Goal: Information Seeking & Learning: Find specific fact

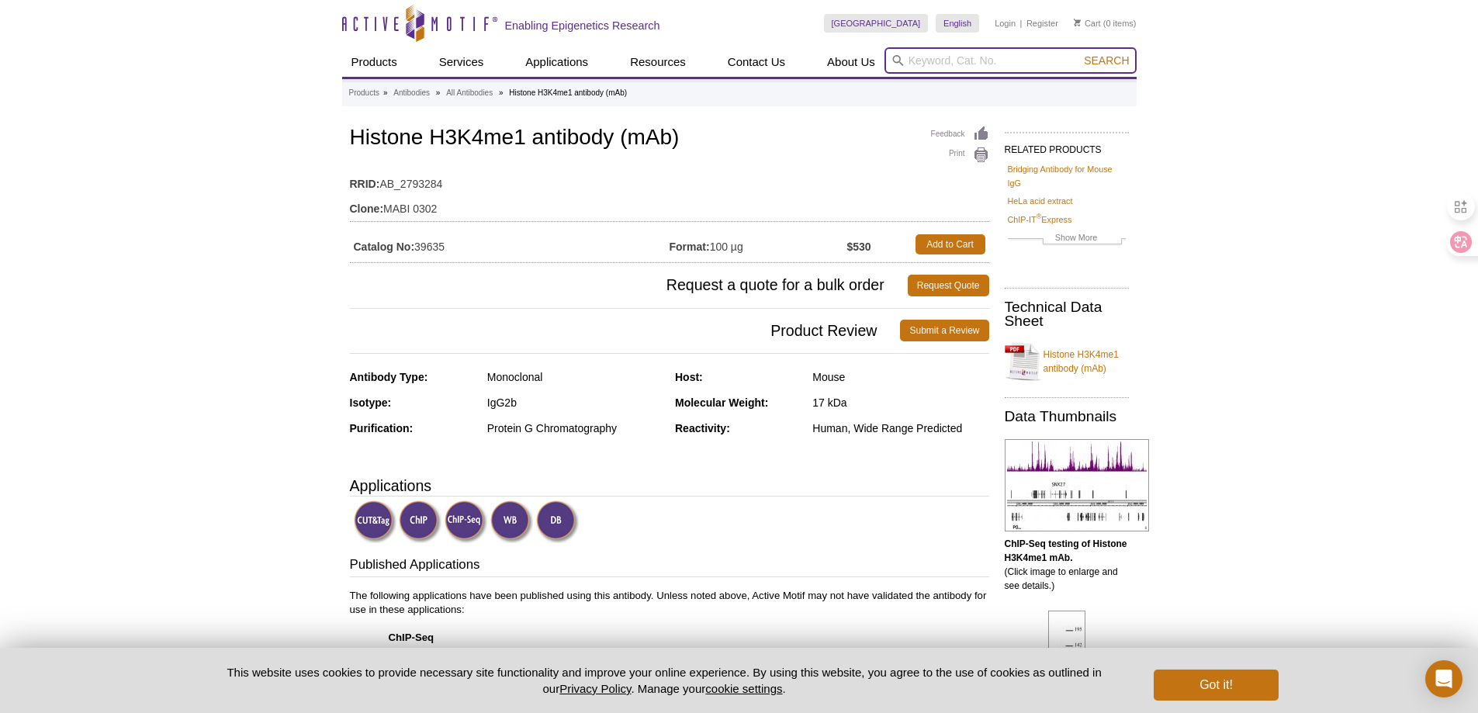
click at [942, 56] on input "search" at bounding box center [1010, 60] width 252 height 26
paste input "H4R3me2s"
type input "H4R3me2s"
click at [1079, 54] on button "Search" at bounding box center [1106, 61] width 54 height 14
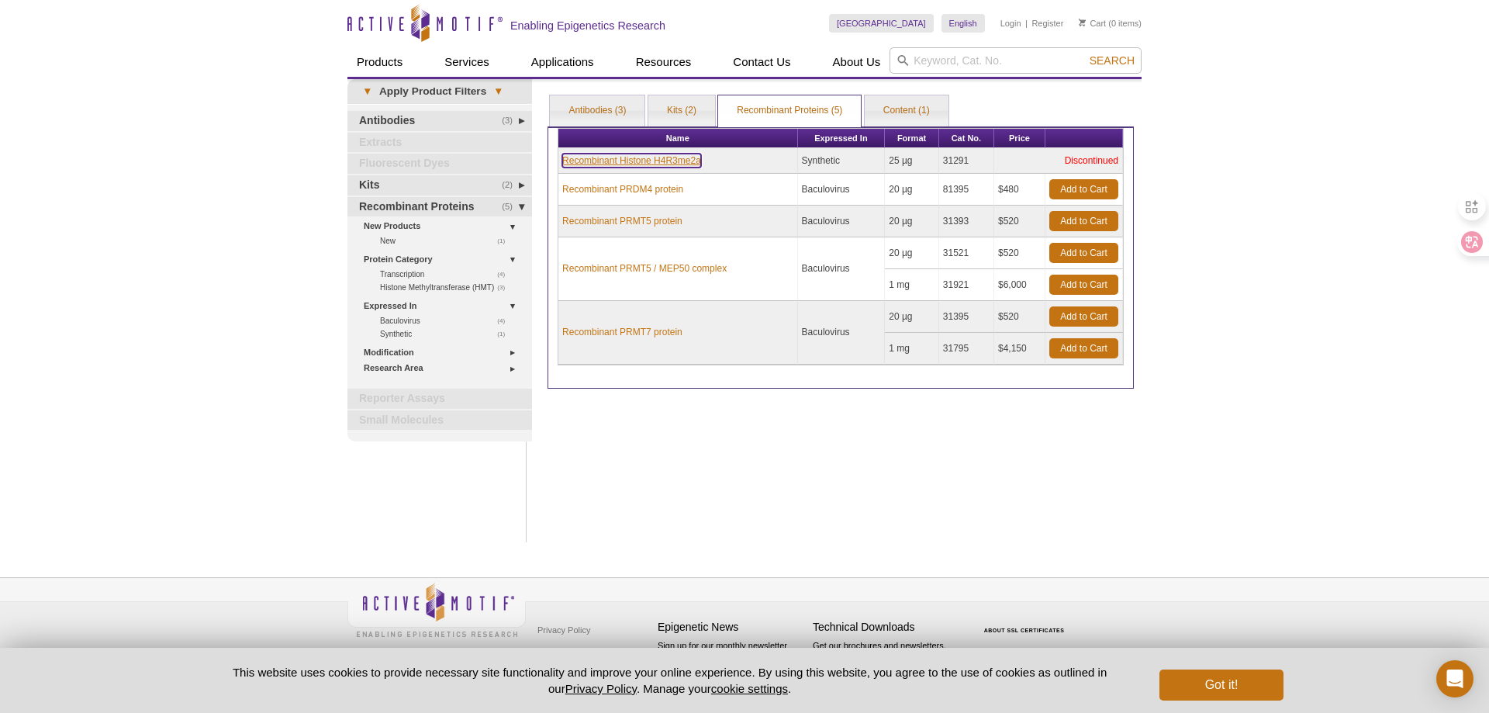
click at [655, 162] on link "Recombinant Histone H4R3me2a" at bounding box center [631, 161] width 139 height 14
click at [942, 65] on input "search" at bounding box center [1016, 60] width 252 height 26
click at [654, 162] on td "Recombinant Histone H4R3me2a" at bounding box center [678, 161] width 240 height 26
copy link "H4R3me2a"
click at [1012, 70] on input "search" at bounding box center [1016, 60] width 252 height 26
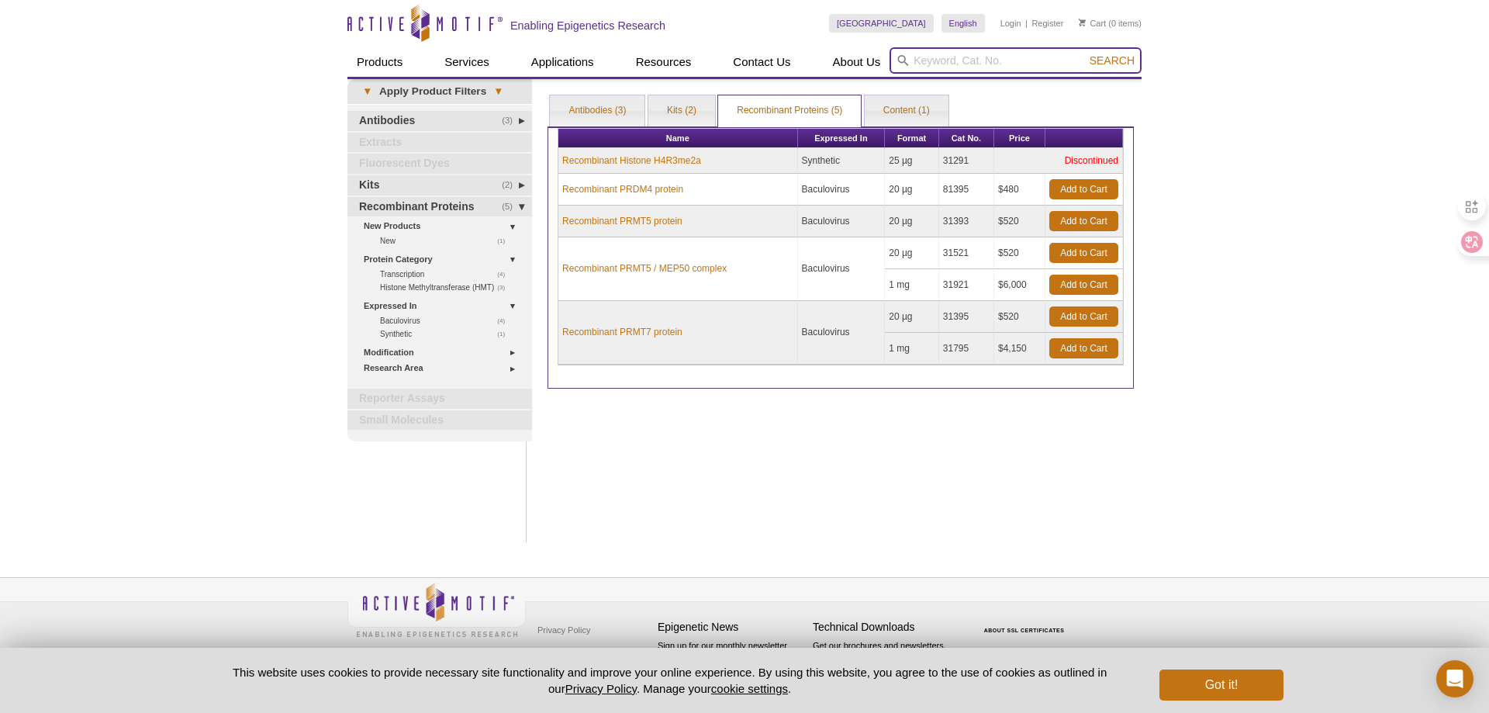
paste input "H4R3me2a"
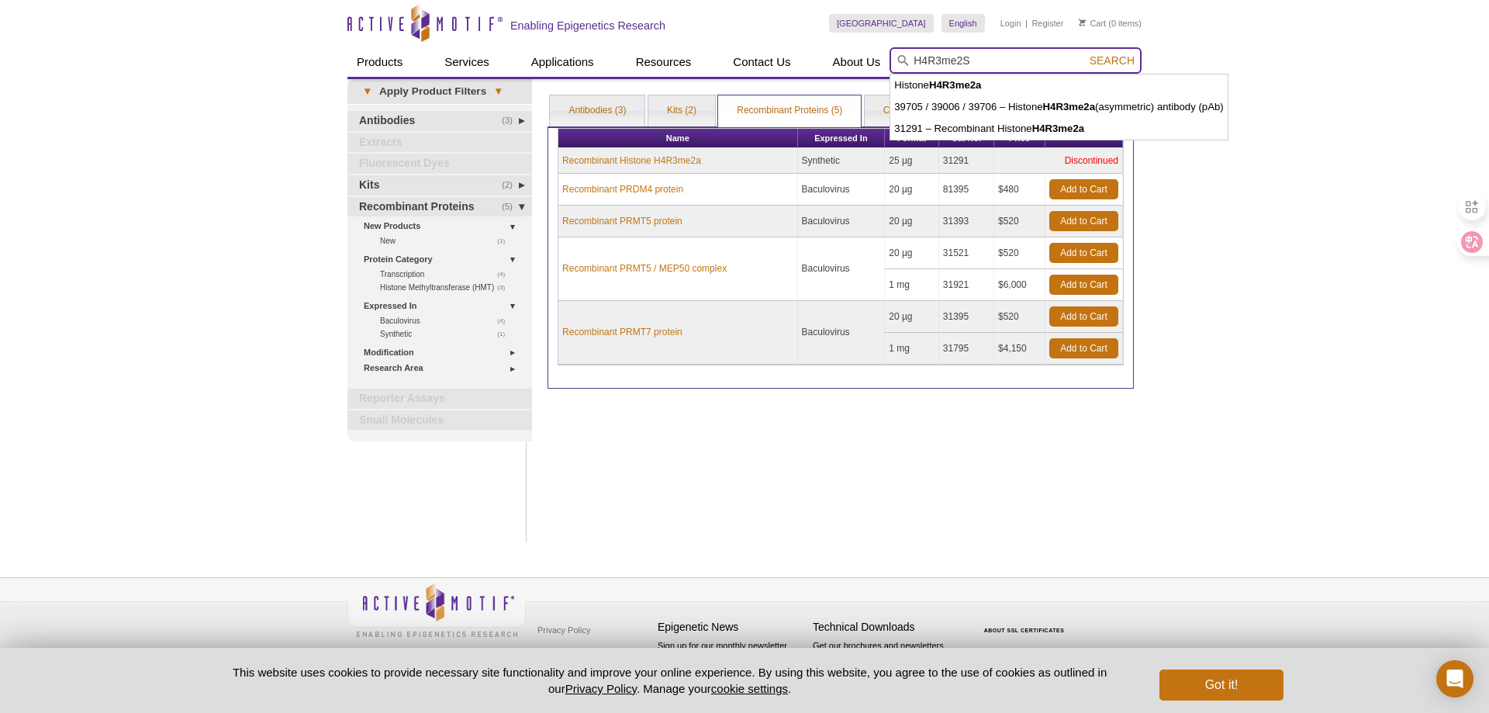
click at [1085, 54] on button "Search" at bounding box center [1112, 61] width 54 height 14
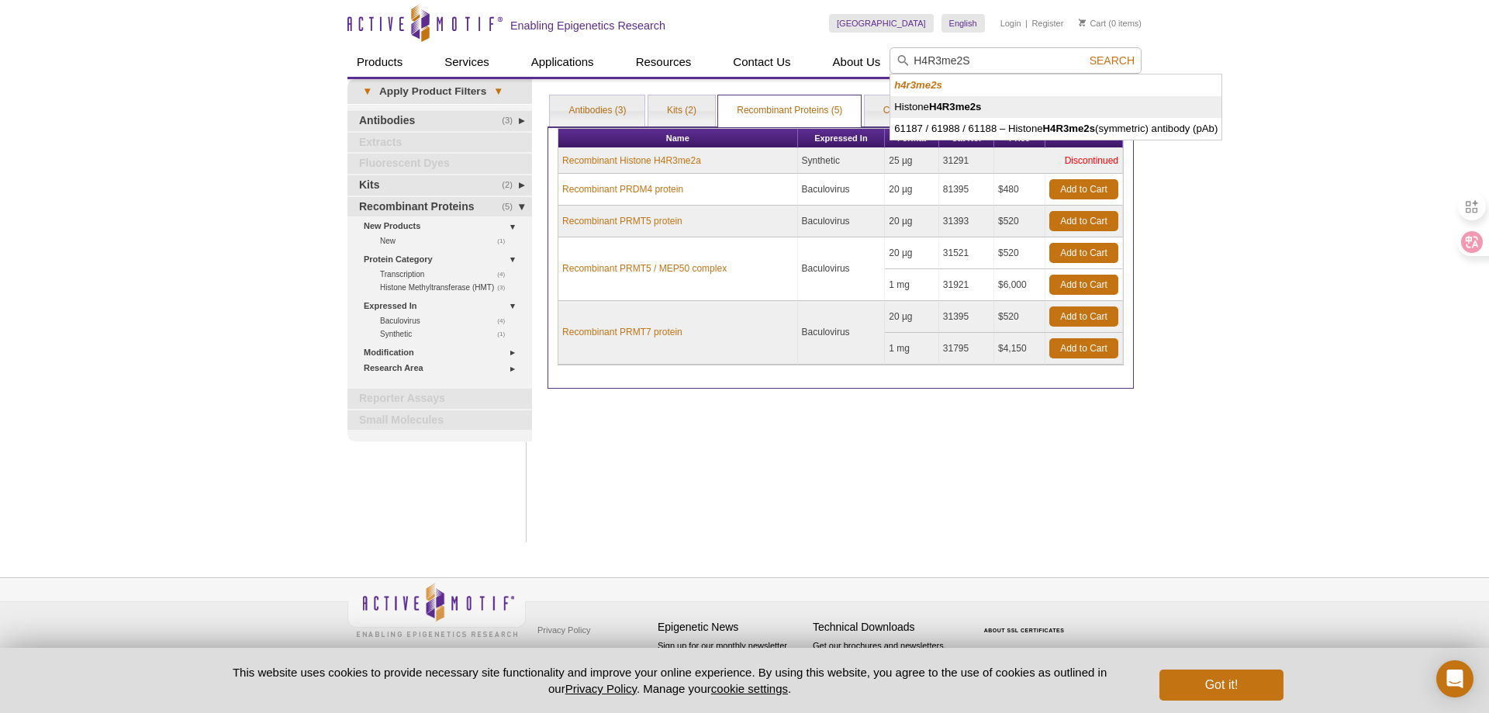
click at [988, 99] on li "Histone H4R3me2s" at bounding box center [1055, 107] width 331 height 22
type input "Histone H4R3me2s"
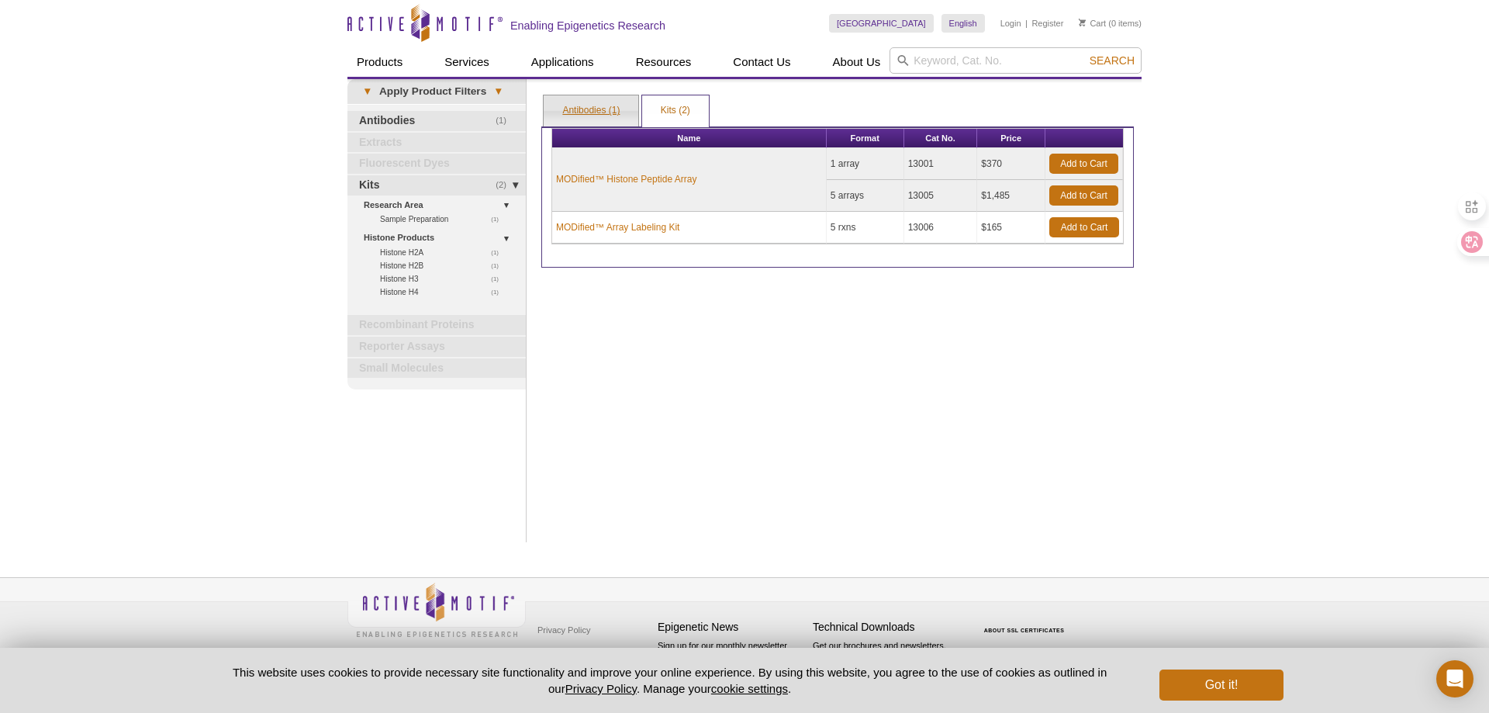
click at [618, 116] on link "Antibodies (1)" at bounding box center [591, 110] width 95 height 31
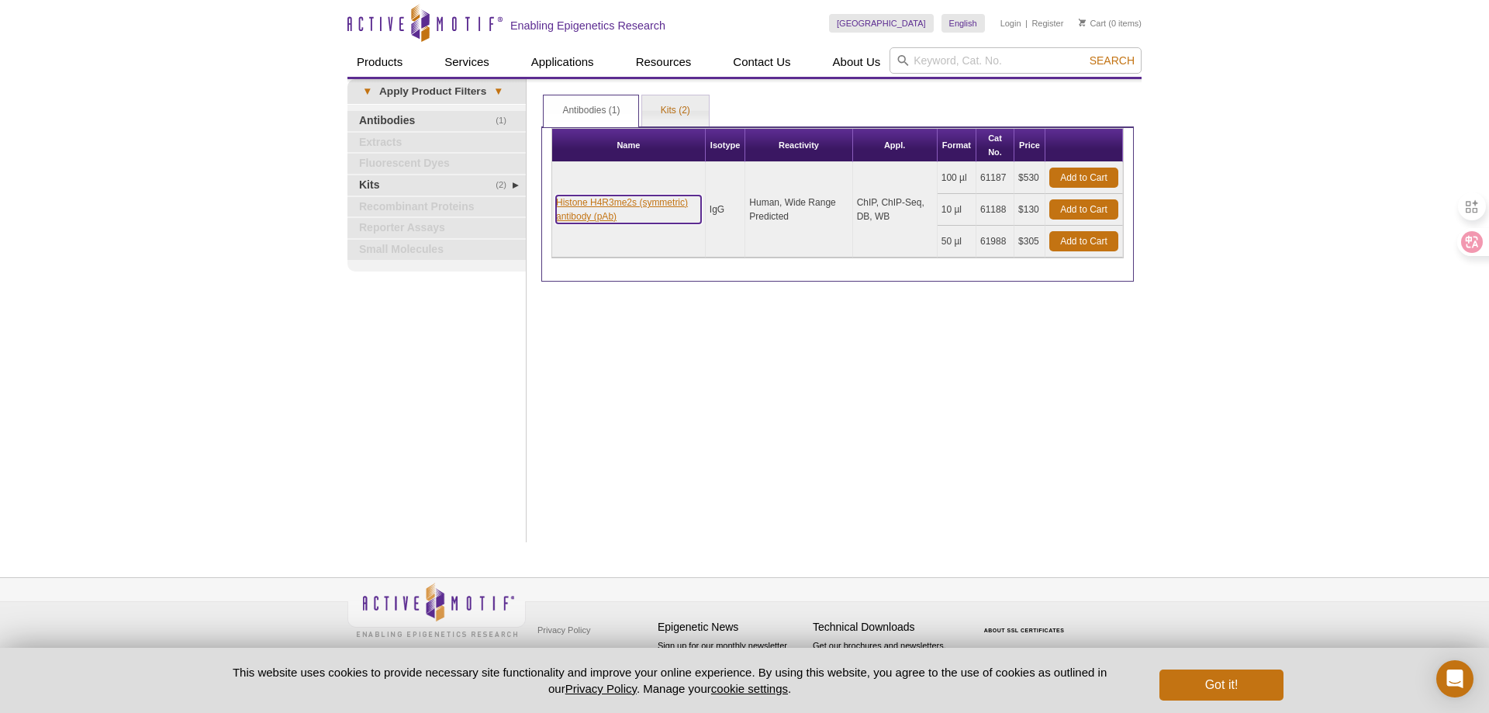
click at [663, 201] on link "Histone H4R3me2s (symmetric) antibody (pAb)" at bounding box center [628, 209] width 145 height 28
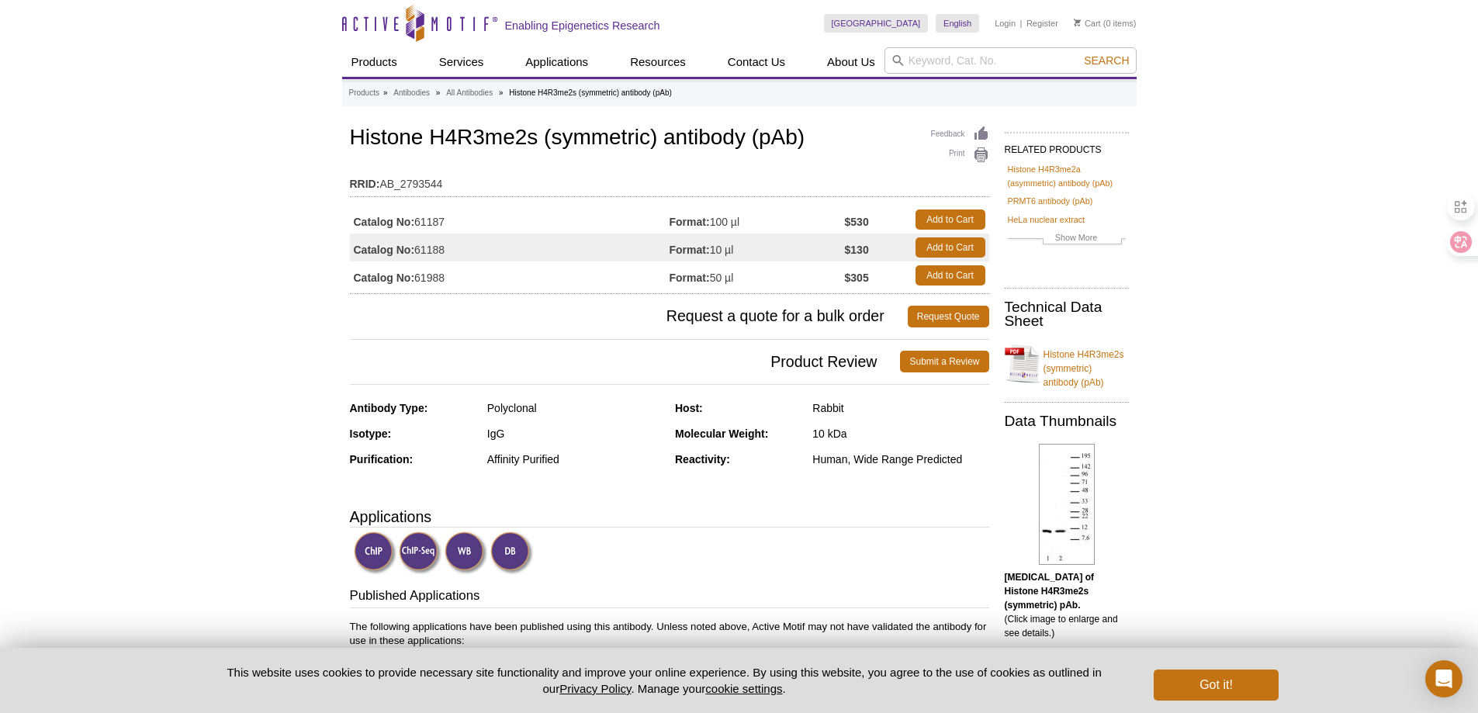
click at [381, 184] on td "RRID: AB_2793544" at bounding box center [669, 180] width 639 height 25
click at [486, 175] on td "RRID: AB_2793544" at bounding box center [669, 180] width 639 height 25
drag, startPoint x: 450, startPoint y: 249, endPoint x: 346, endPoint y: 251, distance: 103.9
click at [398, 249] on strong "Catalog No:" at bounding box center [384, 250] width 61 height 14
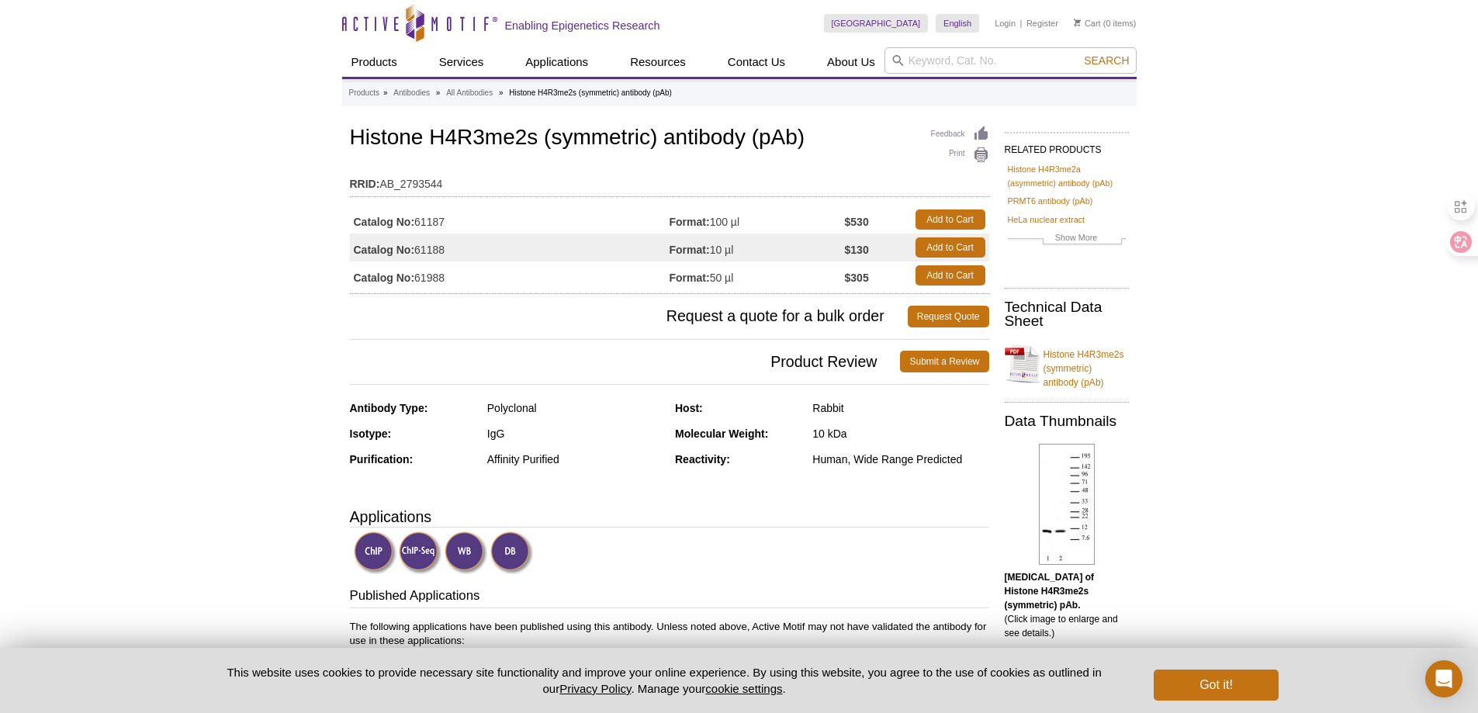
drag, startPoint x: 448, startPoint y: 244, endPoint x: 418, endPoint y: 254, distance: 32.1
click at [418, 254] on td "Catalog No: 61188" at bounding box center [510, 247] width 320 height 28
copy td "61188"
drag, startPoint x: 346, startPoint y: 183, endPoint x: 452, endPoint y: 185, distance: 106.3
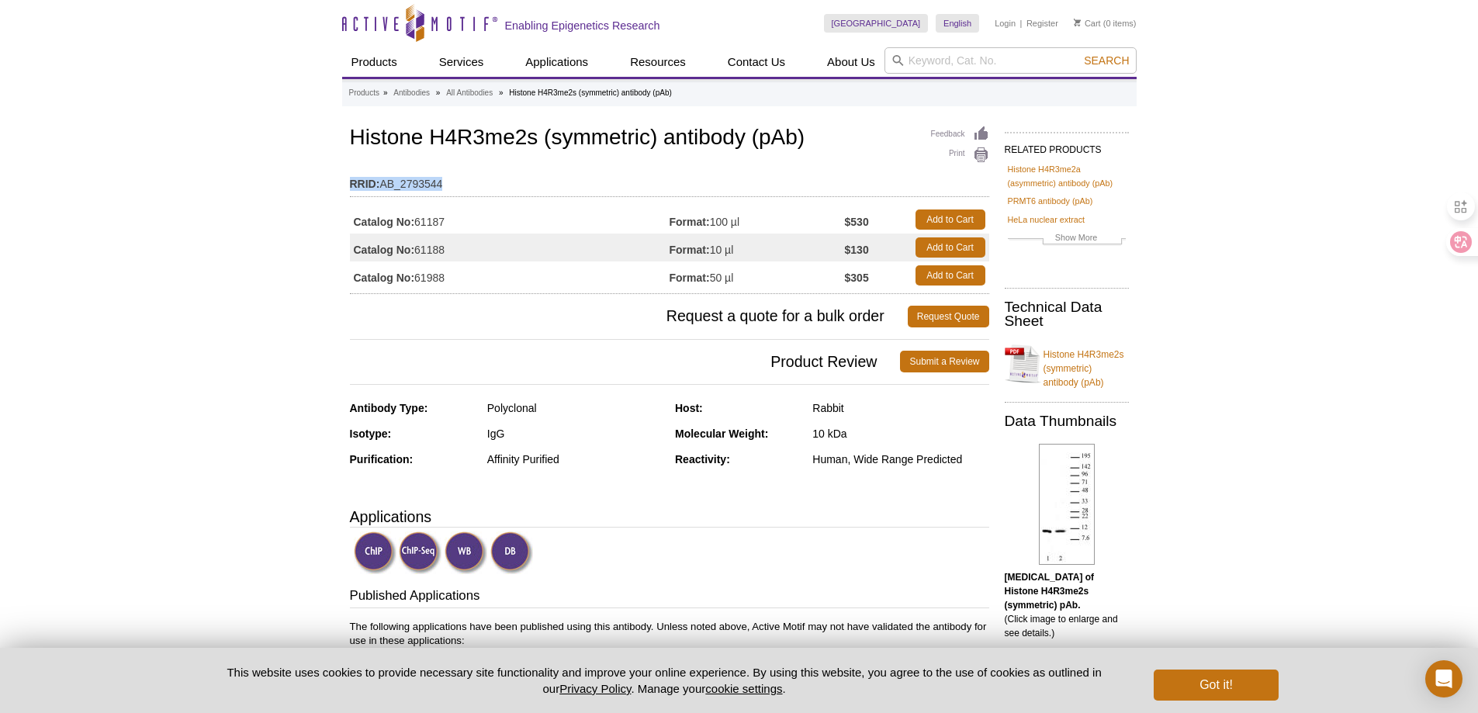
copy div "RRID: AB_2793544"
click at [1016, 54] on input "search" at bounding box center [1010, 60] width 252 height 26
paste input "H3R8me2s"
type input "H3R8me2s"
click at [1079, 54] on button "Search" at bounding box center [1106, 61] width 54 height 14
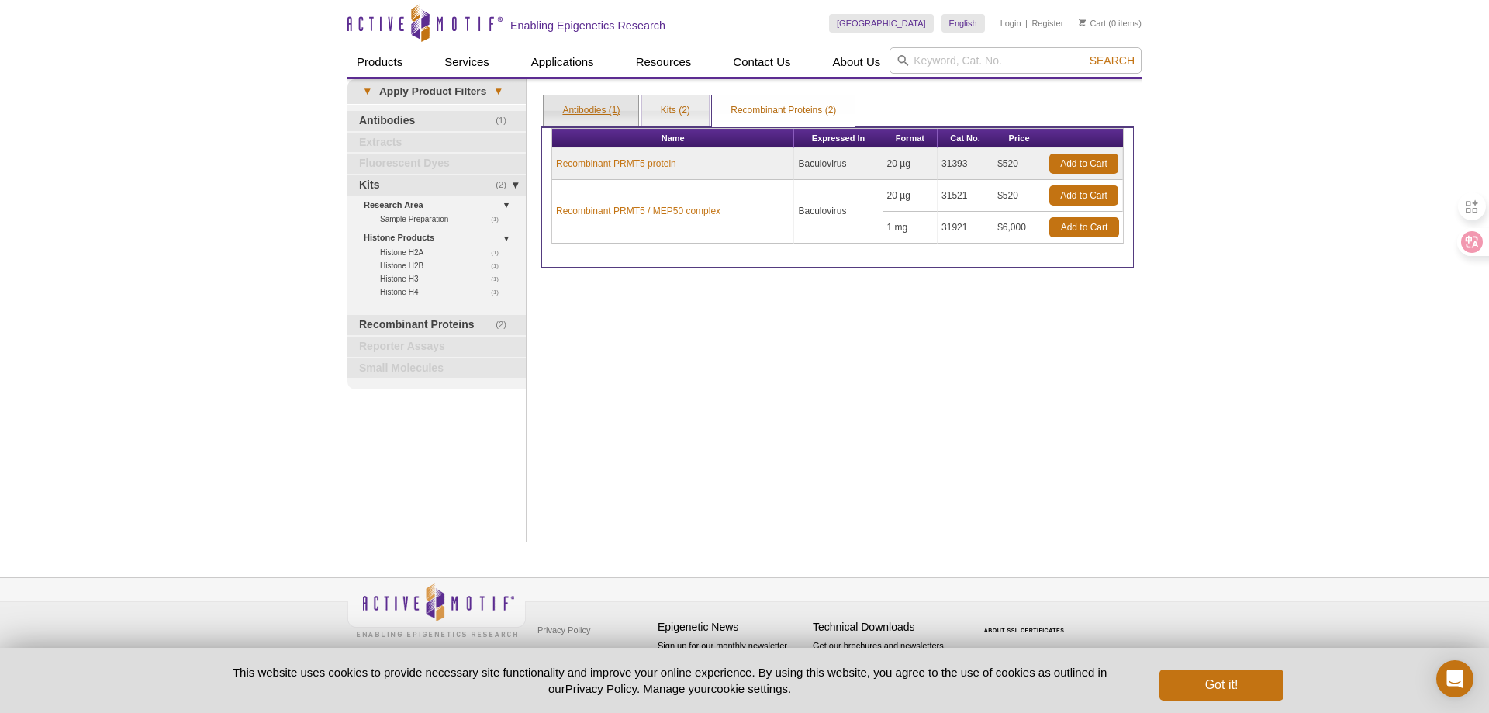
click at [615, 101] on link "Antibodies (1)" at bounding box center [591, 110] width 95 height 31
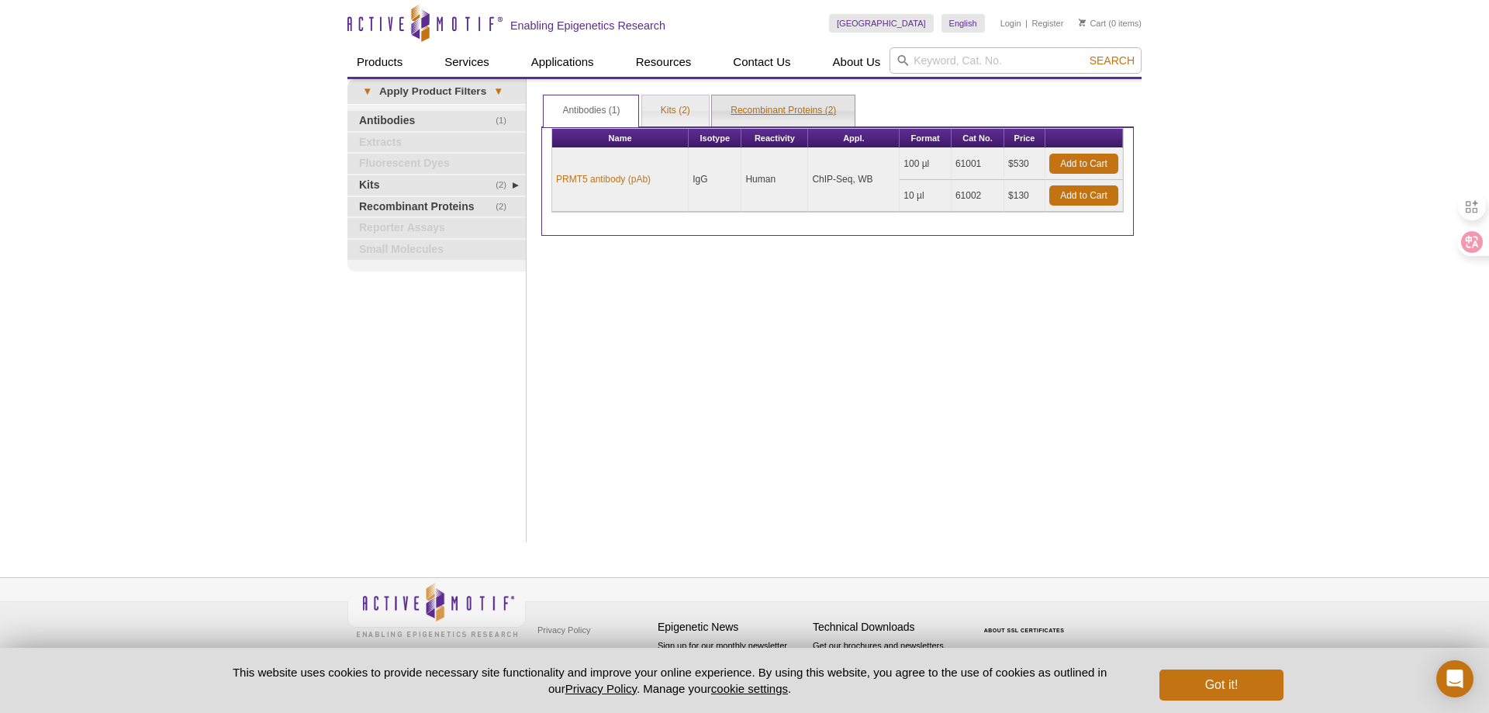
click at [755, 108] on link "Recombinant Proteins (2)" at bounding box center [783, 110] width 143 height 31
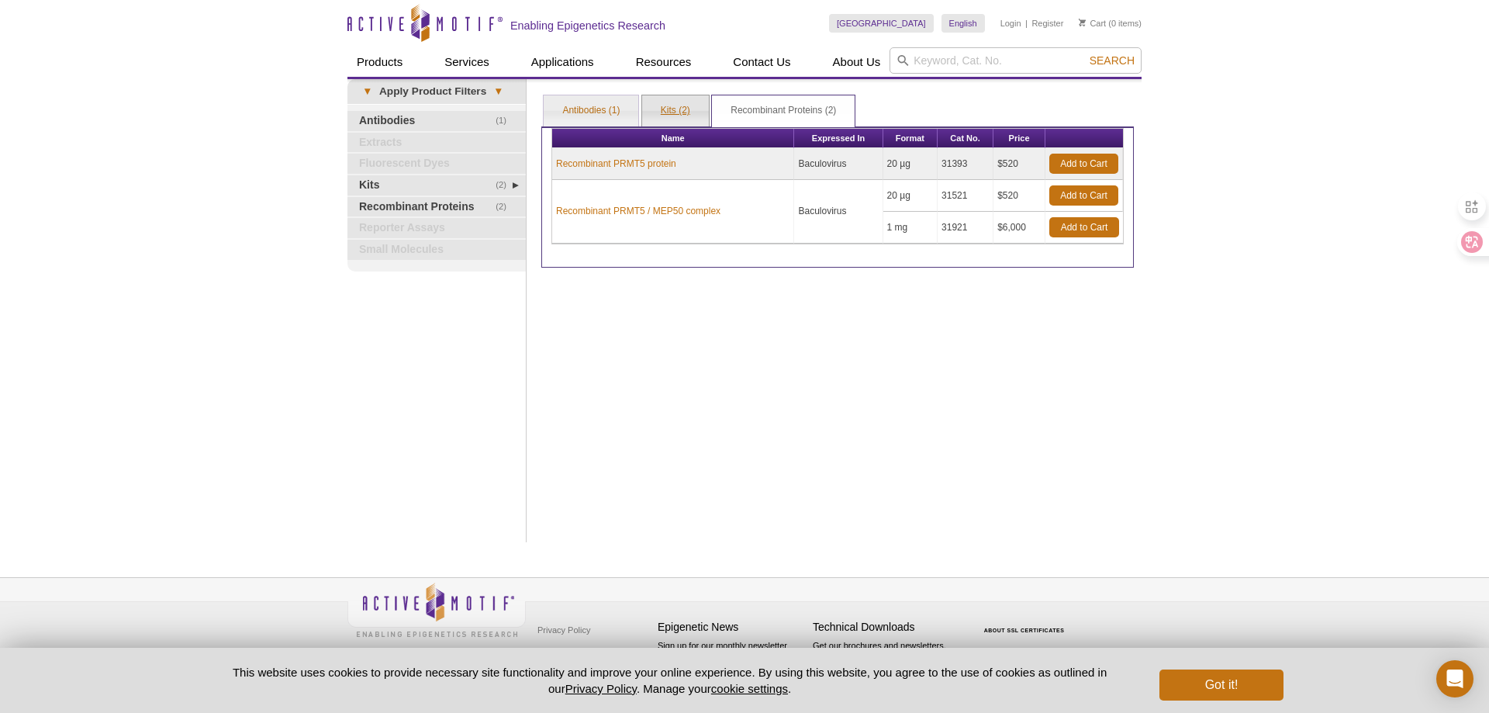
click at [669, 113] on link "Kits (2)" at bounding box center [675, 110] width 67 height 31
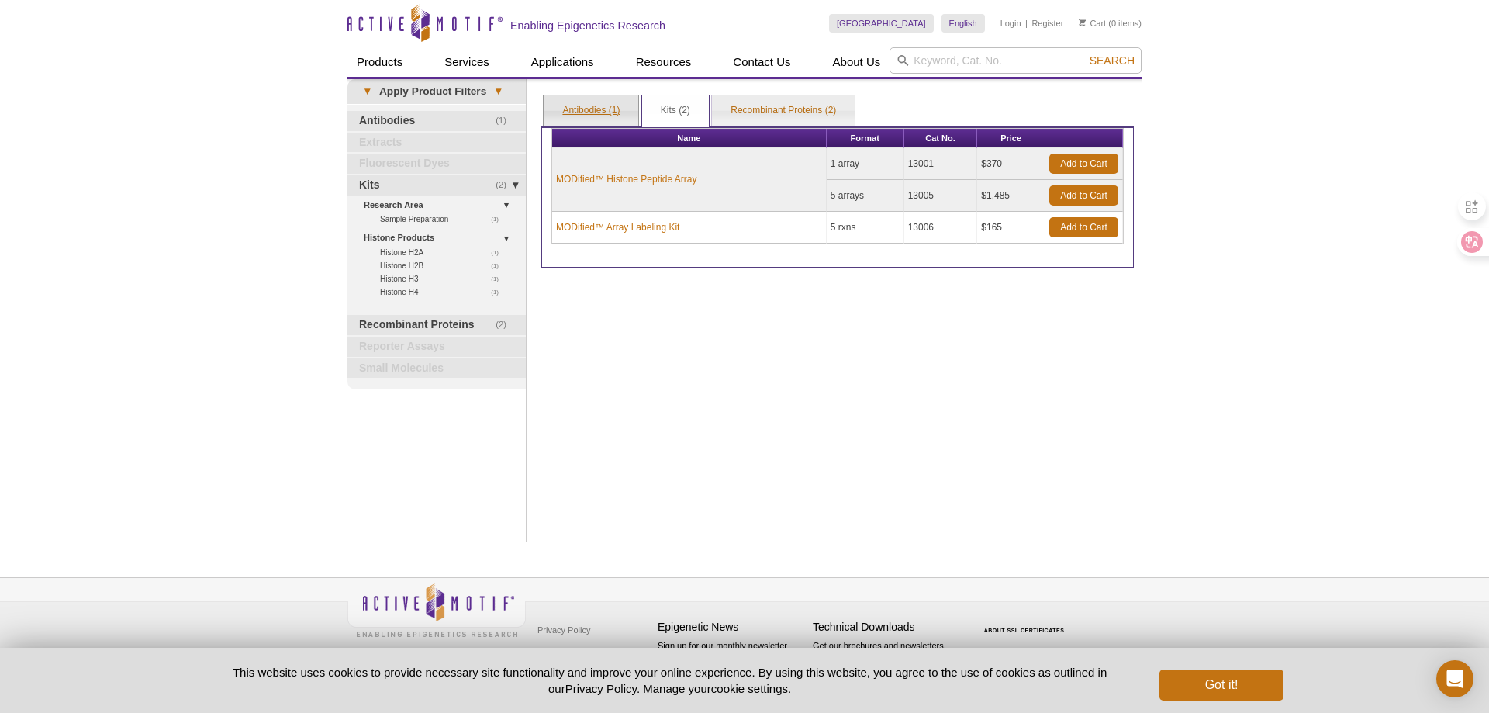
click at [608, 112] on link "Antibodies (1)" at bounding box center [591, 110] width 95 height 31
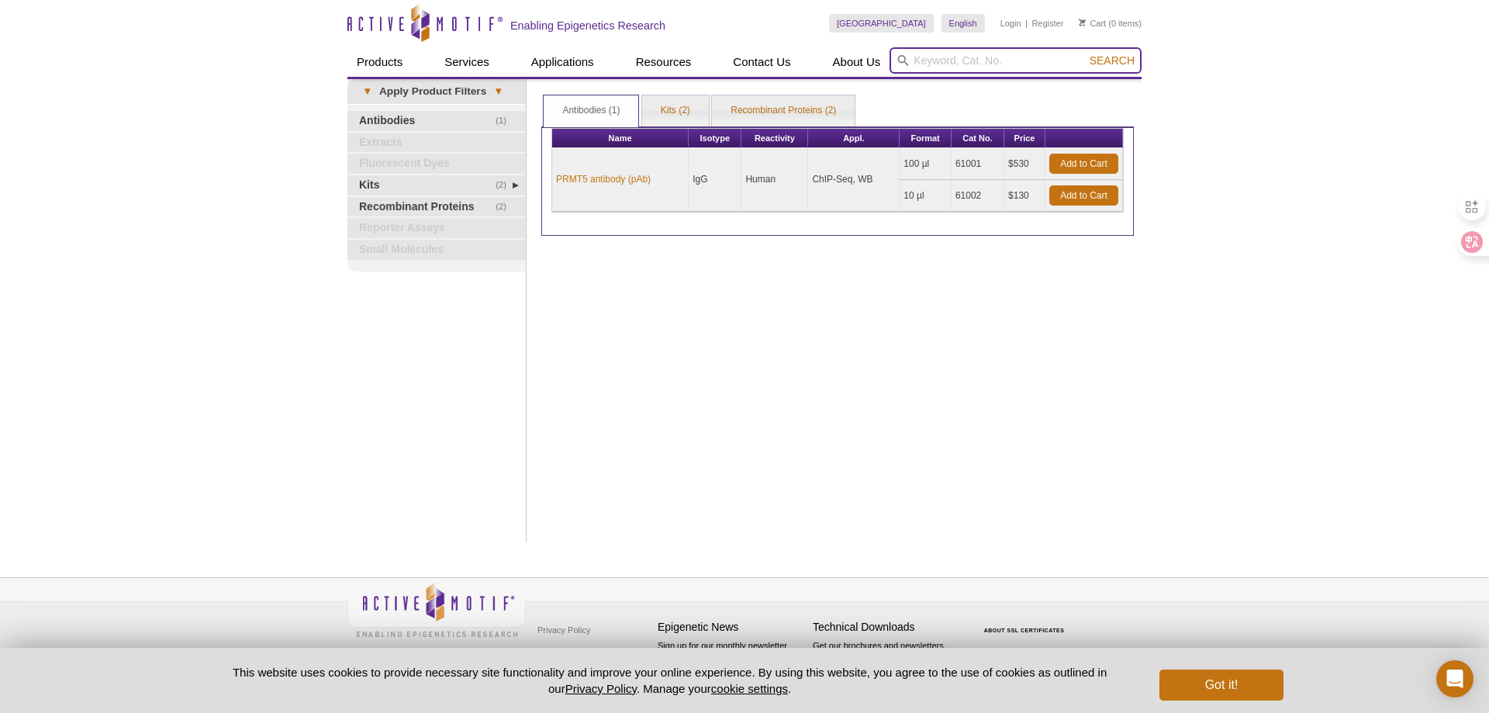
click at [1001, 64] on input "search" at bounding box center [1016, 60] width 252 height 26
paste input "Activemotif"
type input "Activemotif"
click at [1085, 54] on button "Search" at bounding box center [1112, 61] width 54 height 14
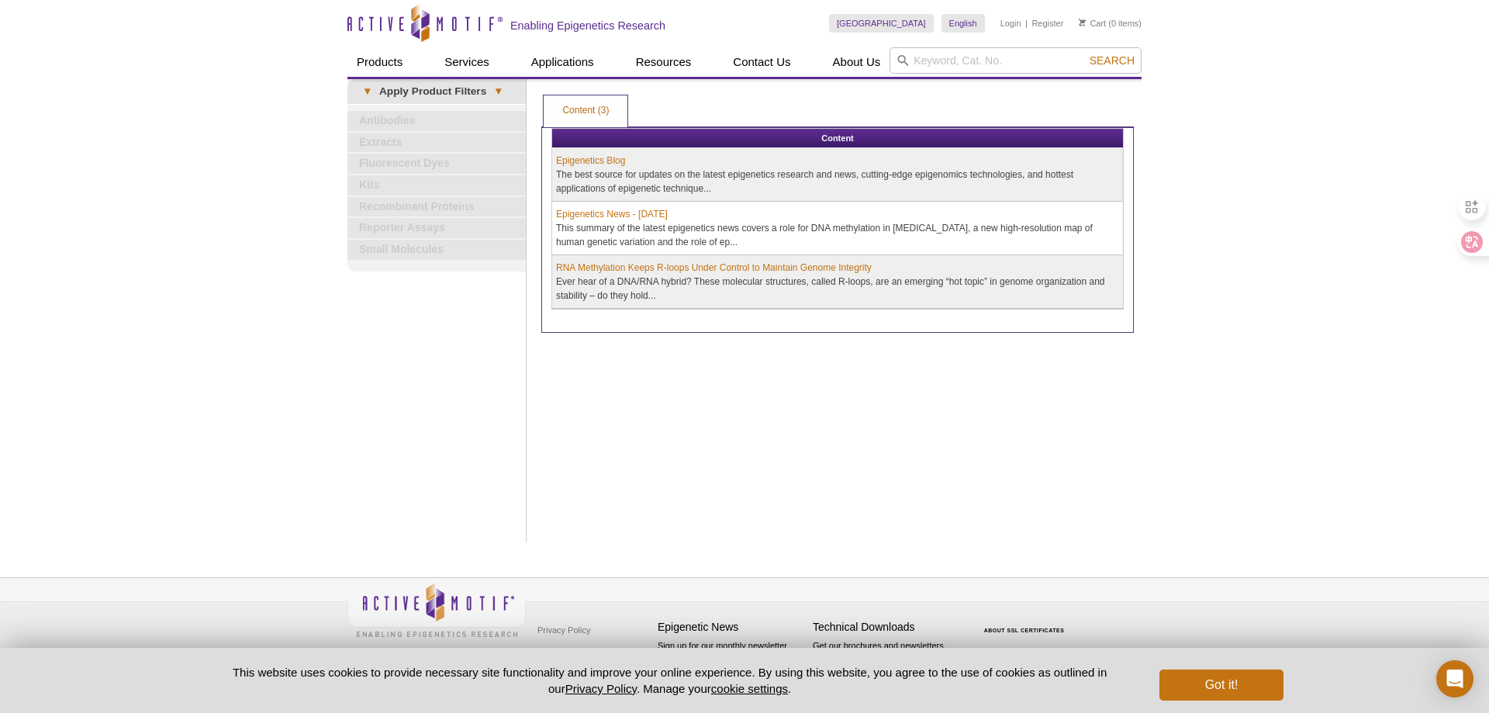
click at [980, 57] on input "search" at bounding box center [1016, 60] width 252 height 26
type input "H4"
click at [1085, 54] on button "Search" at bounding box center [1112, 61] width 54 height 14
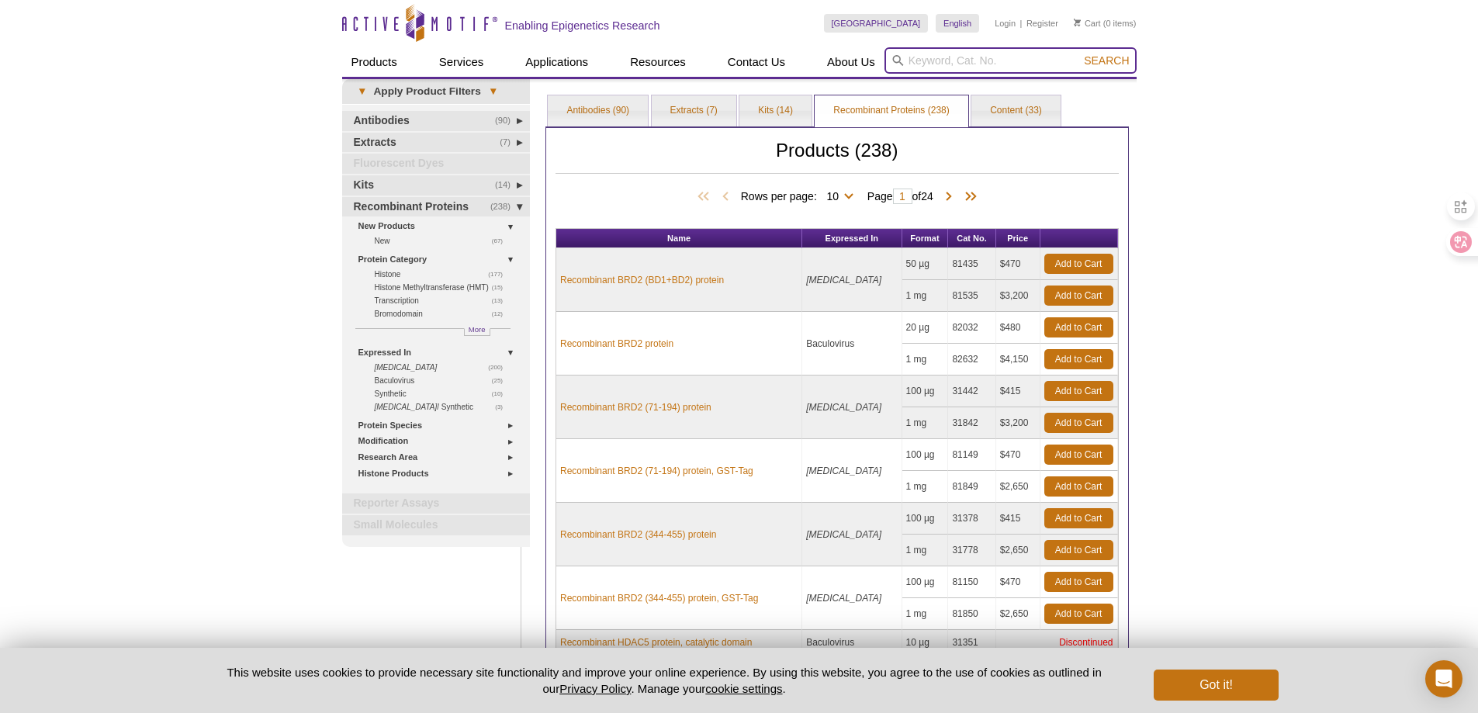
click at [953, 57] on input "search" at bounding box center [1010, 60] width 252 height 26
paste input "H3K4me3"
type input "H3K4me3"
click at [1079, 54] on button "Search" at bounding box center [1106, 61] width 54 height 14
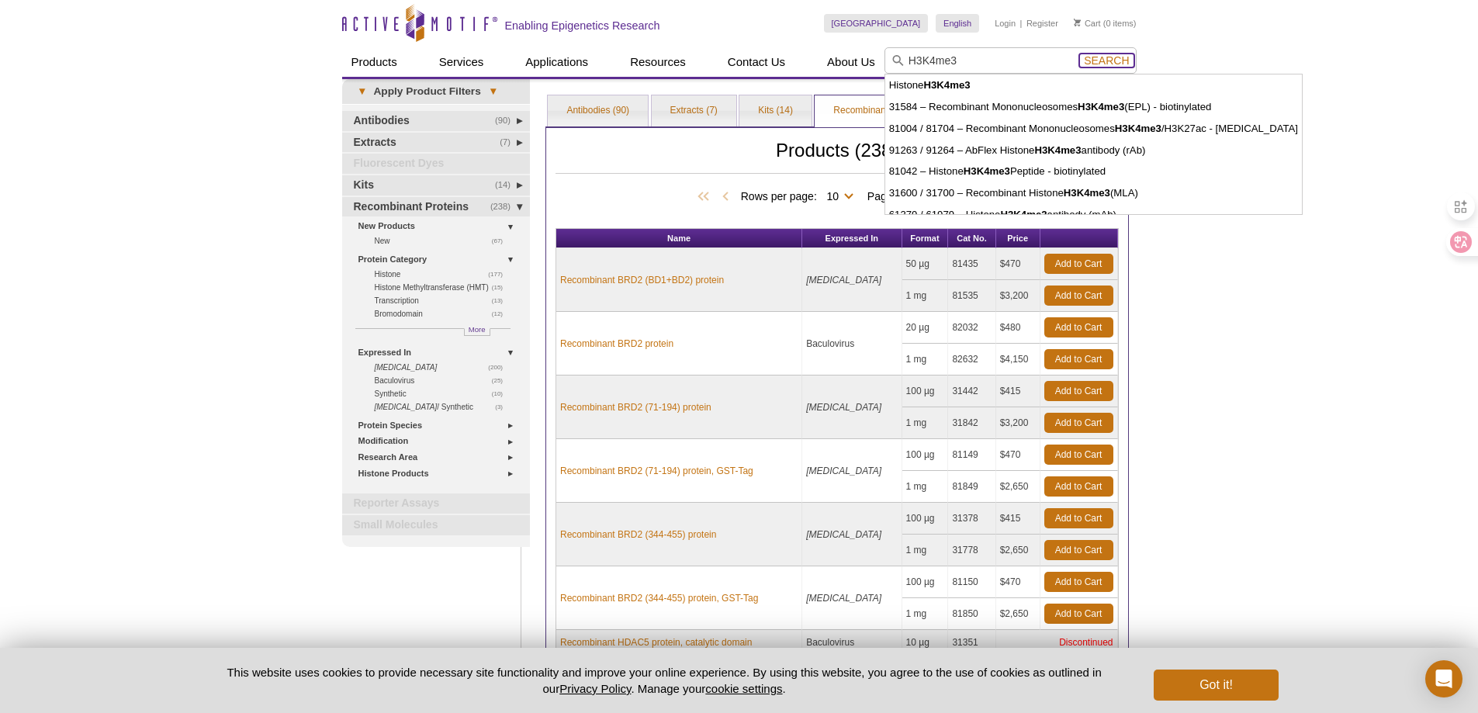
click at [1113, 62] on span "Search" at bounding box center [1106, 60] width 45 height 12
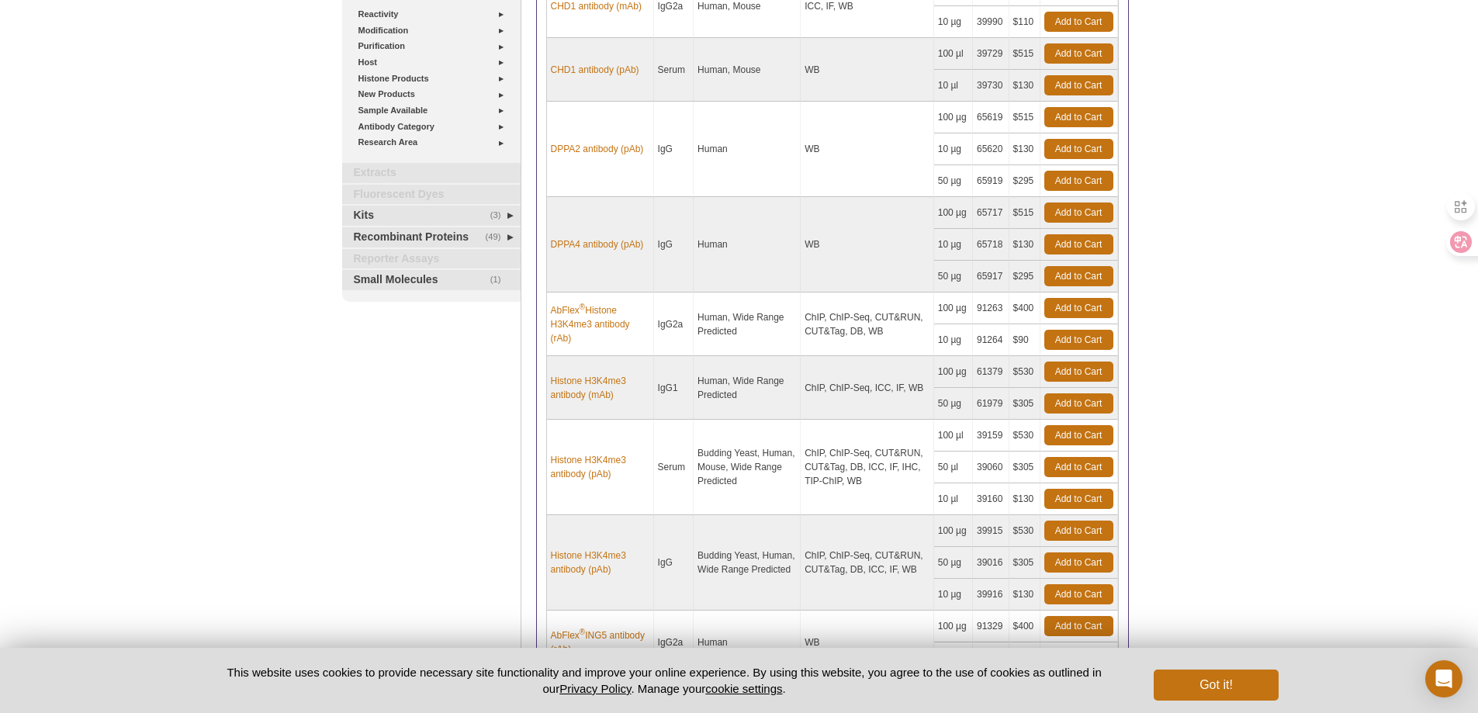
scroll to position [388, 0]
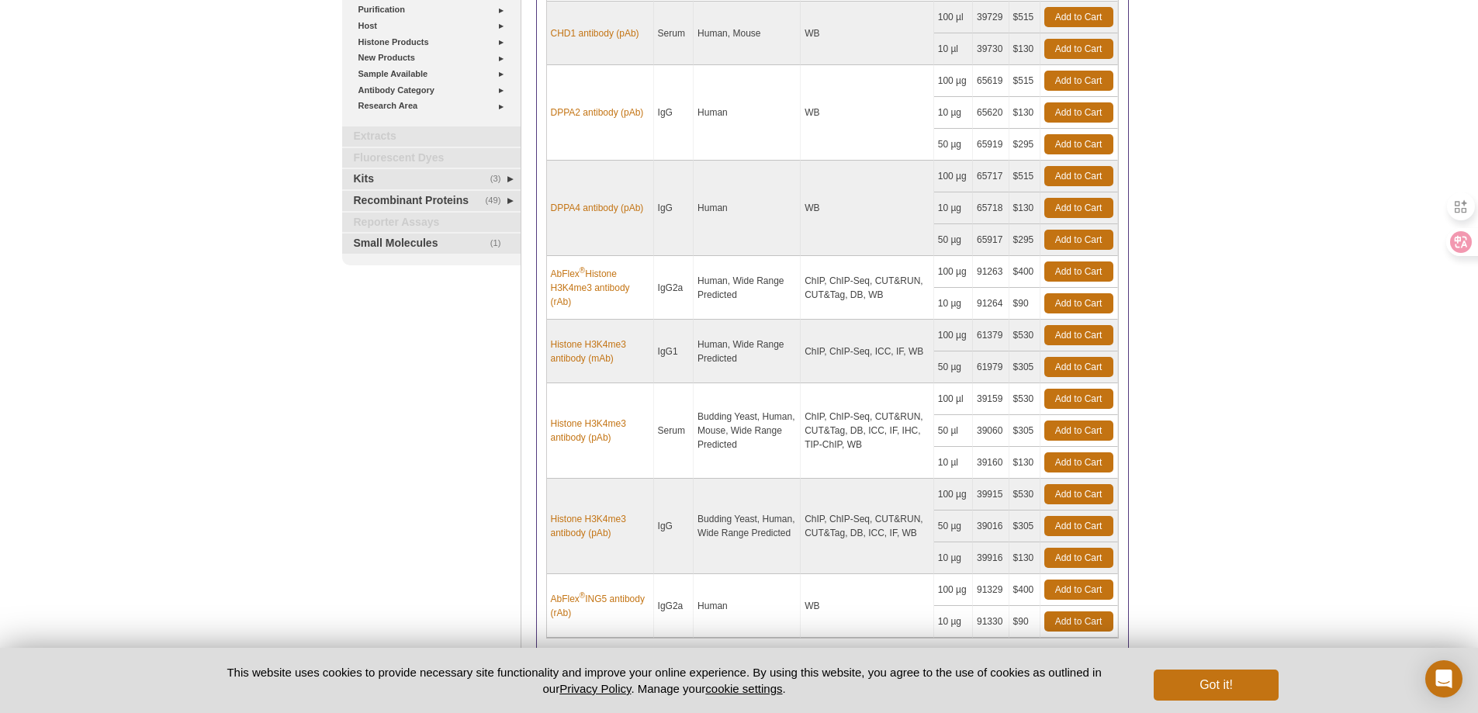
drag, startPoint x: 976, startPoint y: 272, endPoint x: 1011, endPoint y: 272, distance: 35.7
click at [1011, 272] on tr "AbFlex ® Histone H3K4me3 antibody (rAb) IgG2a Human, Wide Range Predicted ChIP,…" at bounding box center [832, 272] width 571 height 32
copy tr "91263"
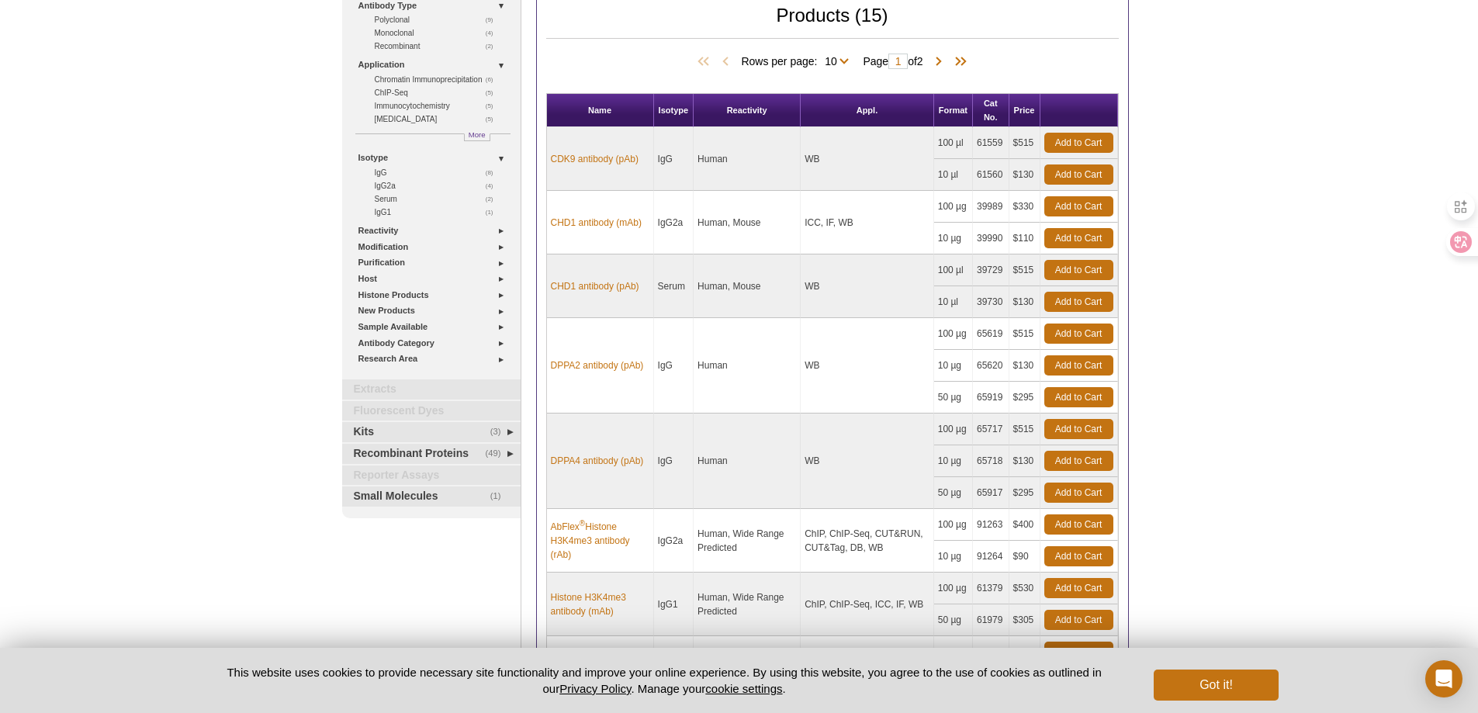
scroll to position [0, 0]
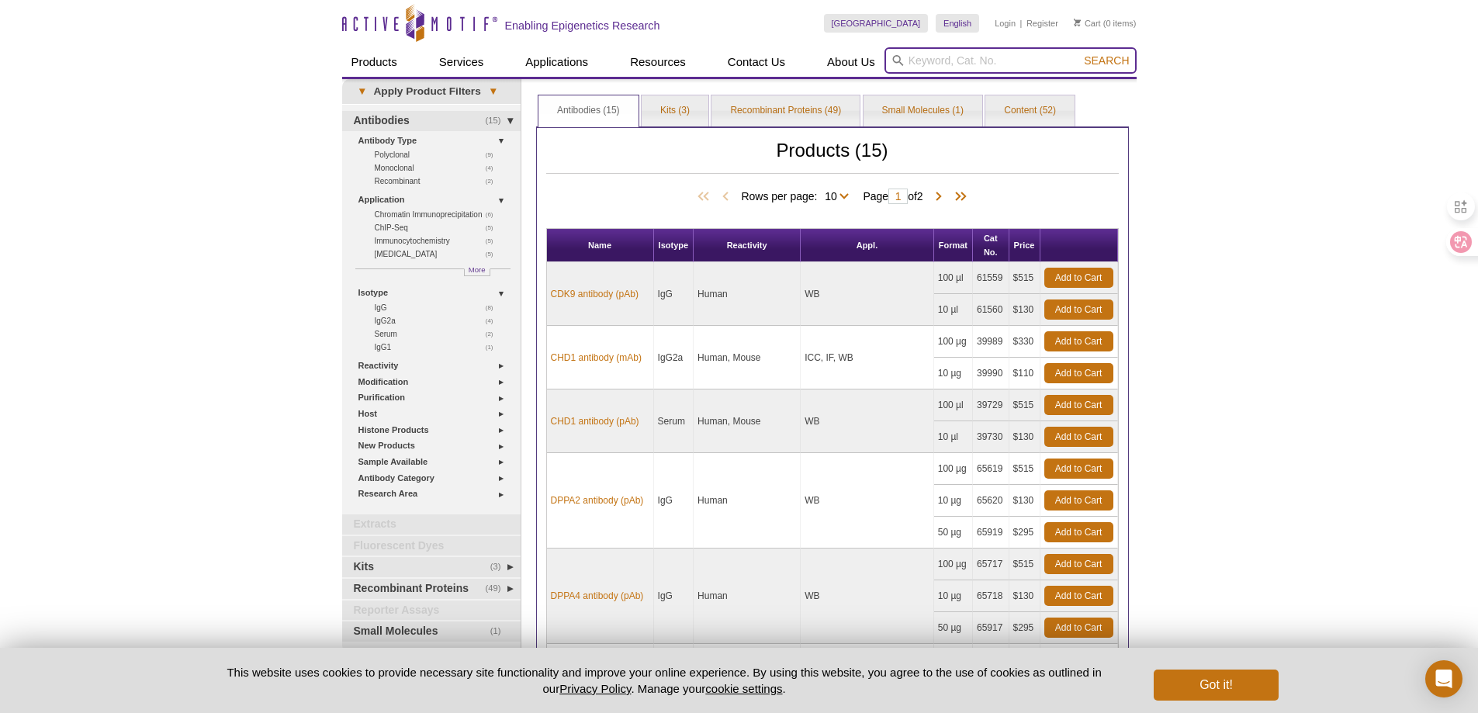
click at [988, 60] on input "search" at bounding box center [1010, 60] width 252 height 26
paste input "H3K4me1"
type input "H3K4me1"
click at [1079, 54] on button "Search" at bounding box center [1106, 61] width 54 height 14
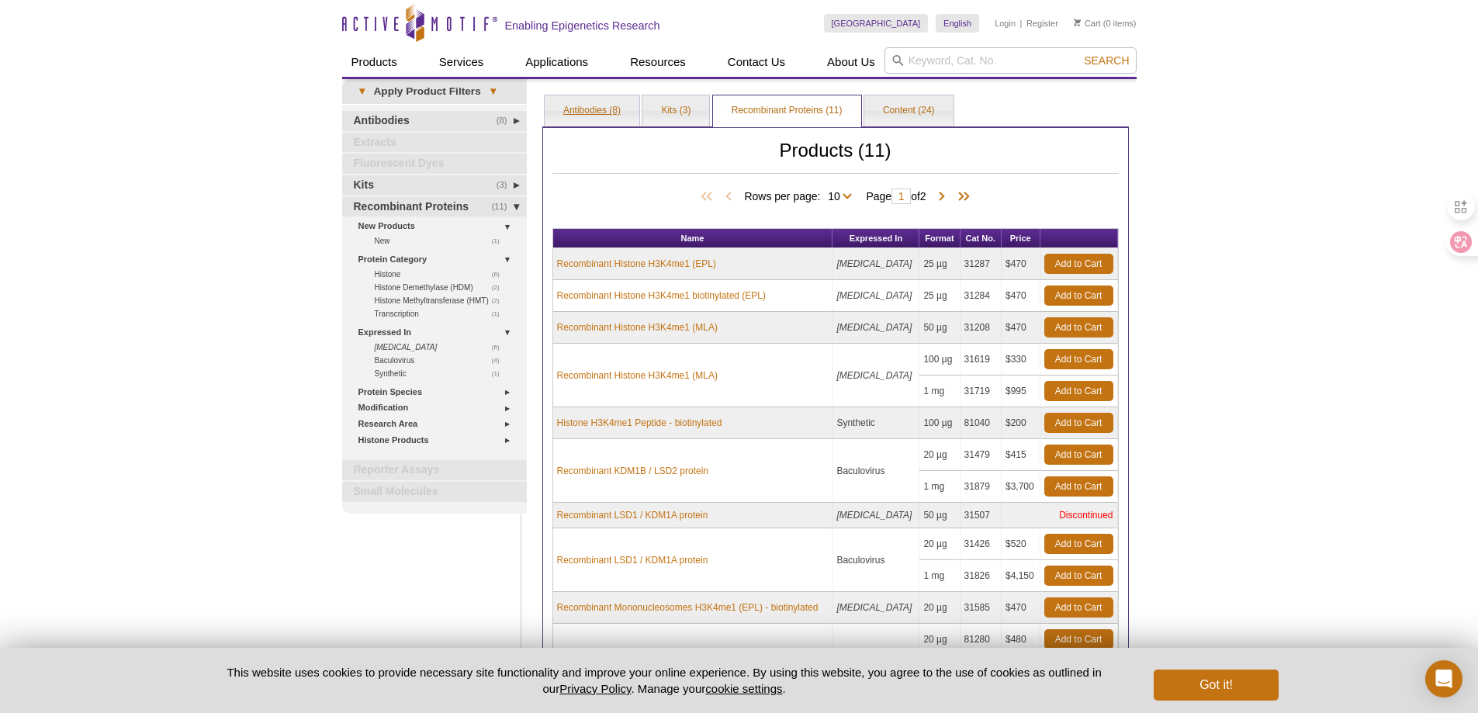
click at [591, 111] on link "Antibodies (8)" at bounding box center [591, 110] width 95 height 31
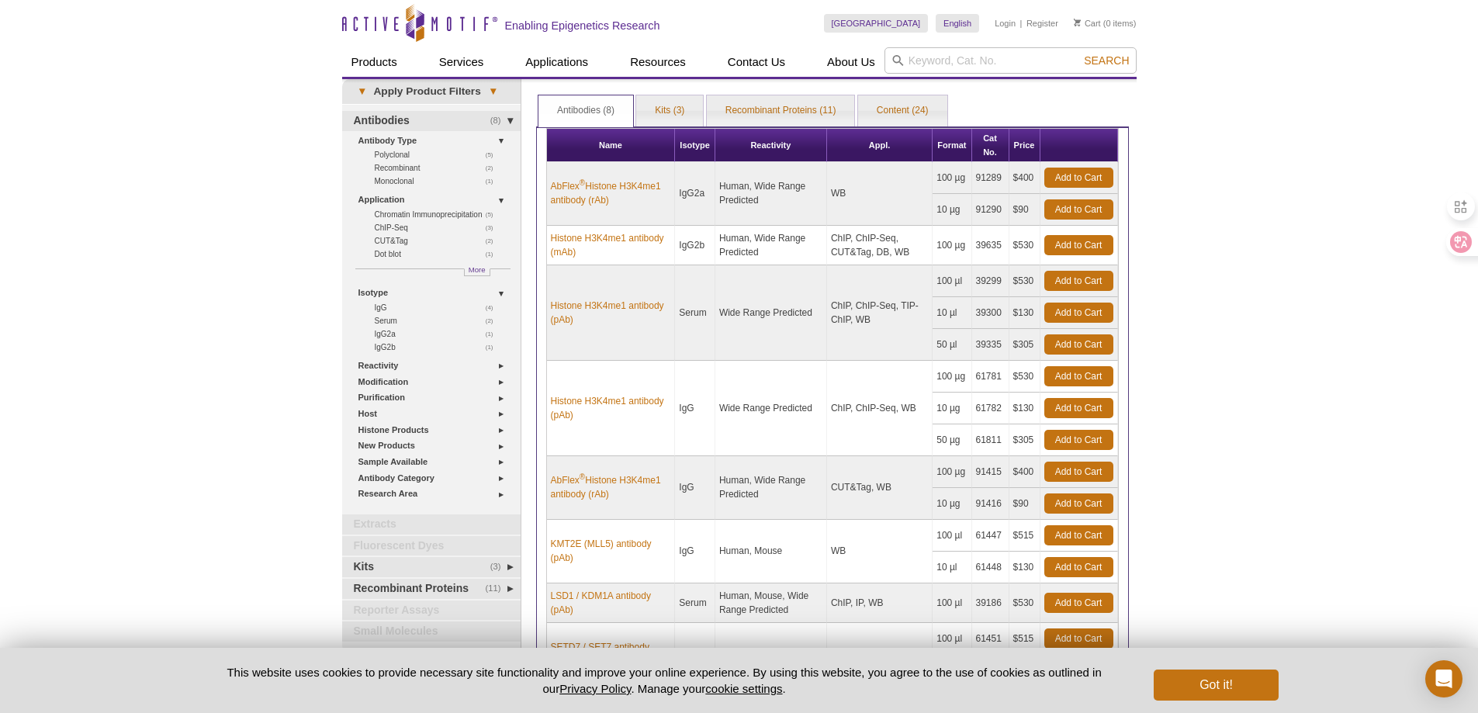
drag, startPoint x: 973, startPoint y: 247, endPoint x: 1005, endPoint y: 248, distance: 31.8
click at [1005, 248] on td "39635" at bounding box center [990, 246] width 37 height 40
copy td "39635"
click at [988, 60] on input "search" at bounding box center [1010, 60] width 252 height 26
paste input "H3K27ac"
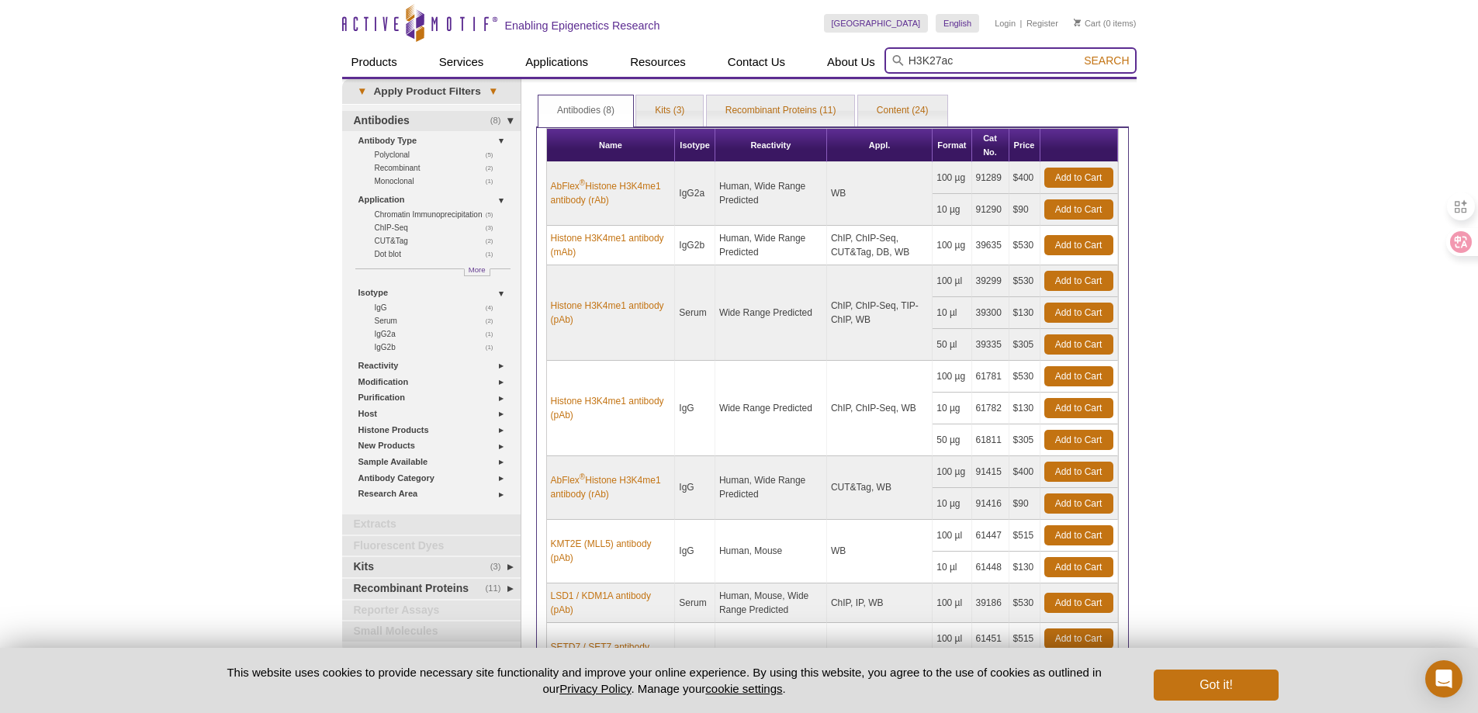
type input "H3K27ac"
click at [1101, 62] on span "Search" at bounding box center [1106, 60] width 45 height 12
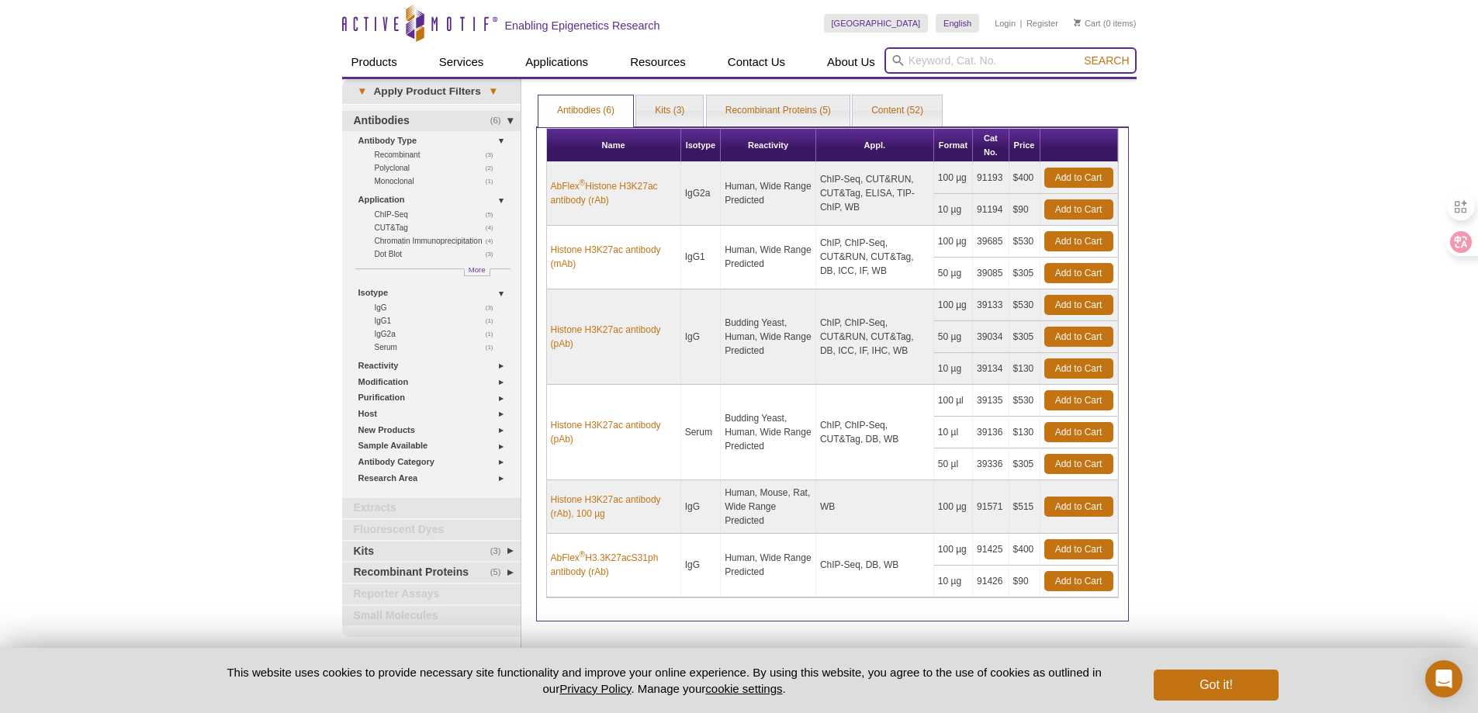
click at [991, 55] on input "search" at bounding box center [1010, 60] width 252 height 26
drag, startPoint x: 978, startPoint y: 178, endPoint x: 1024, endPoint y: 179, distance: 45.8
click at [1024, 179] on tr "AbFlex ® Histone H3K27ac antibody (rAb) IgG2a Human, Wide Range Predicted ChIP-…" at bounding box center [832, 178] width 571 height 32
click at [884, 261] on td "ChIP, ChIP-Seq, CUT&RUN, CUT&Tag, DB, ICC, IF, WB" at bounding box center [875, 258] width 118 height 64
drag, startPoint x: 980, startPoint y: 240, endPoint x: 1006, endPoint y: 240, distance: 26.4
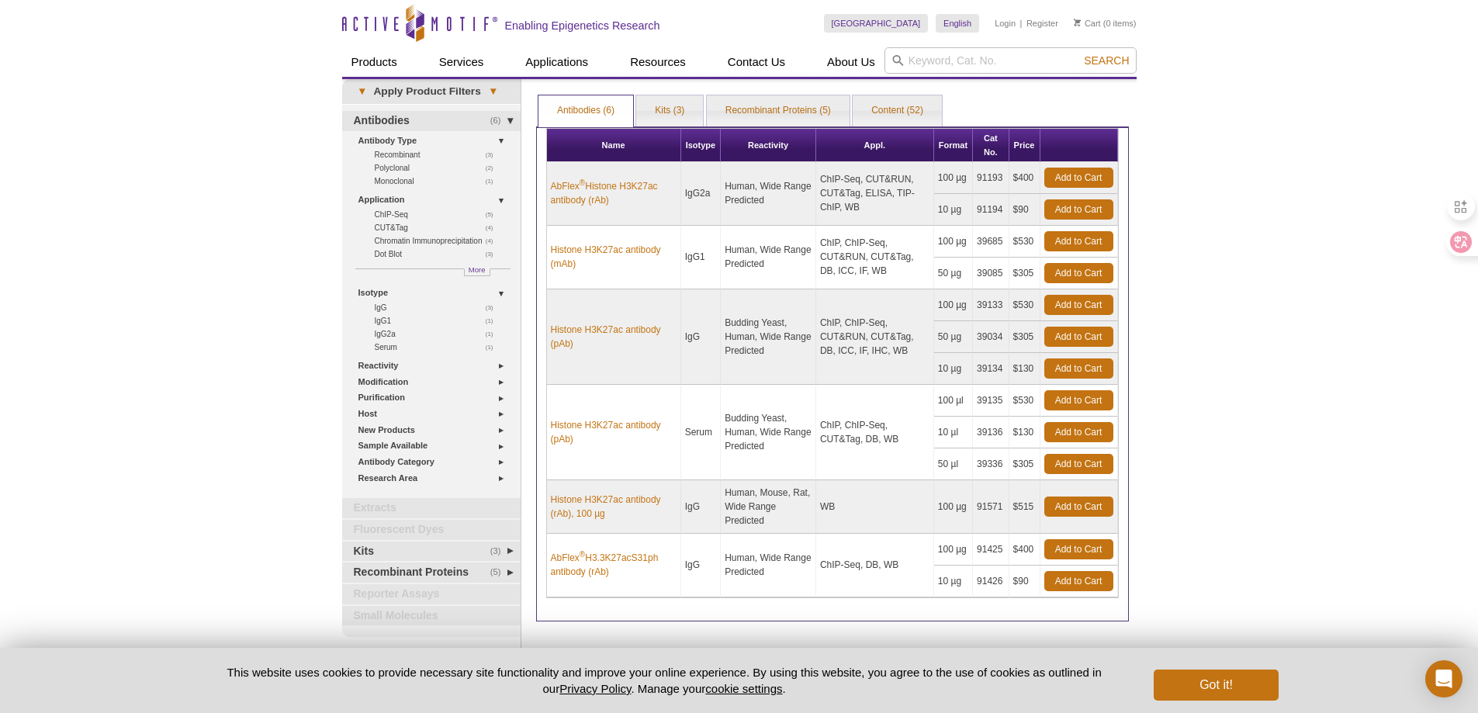
click at [1006, 240] on td "39685" at bounding box center [991, 242] width 36 height 32
copy td "39685"
